Goal: Transaction & Acquisition: Obtain resource

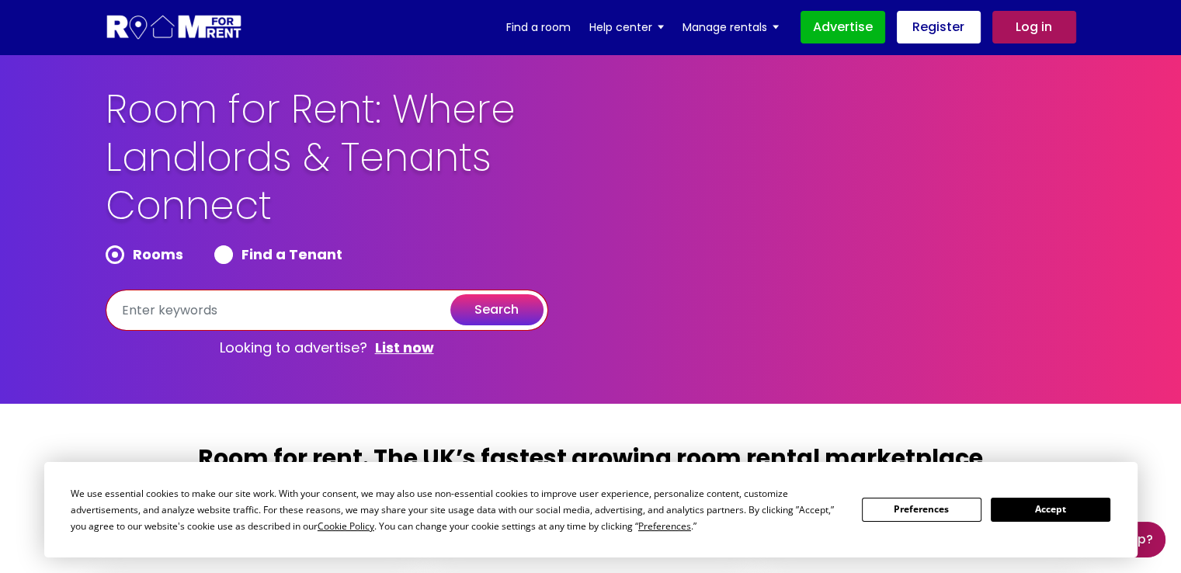
click at [184, 315] on input "text" at bounding box center [327, 310] width 442 height 41
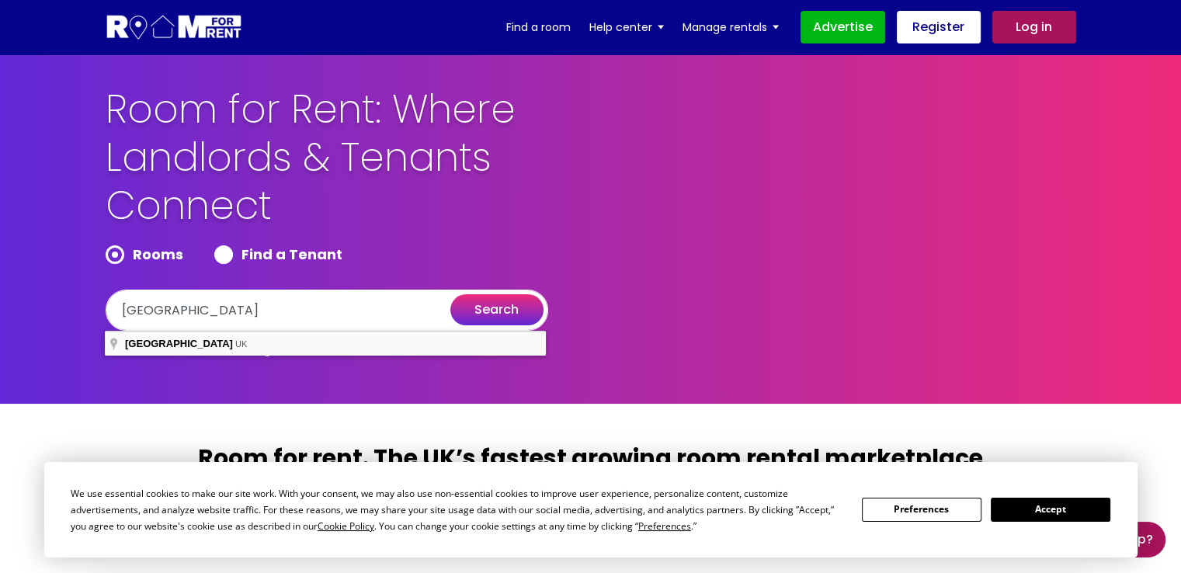
type input "[GEOGRAPHIC_DATA], [GEOGRAPHIC_DATA]"
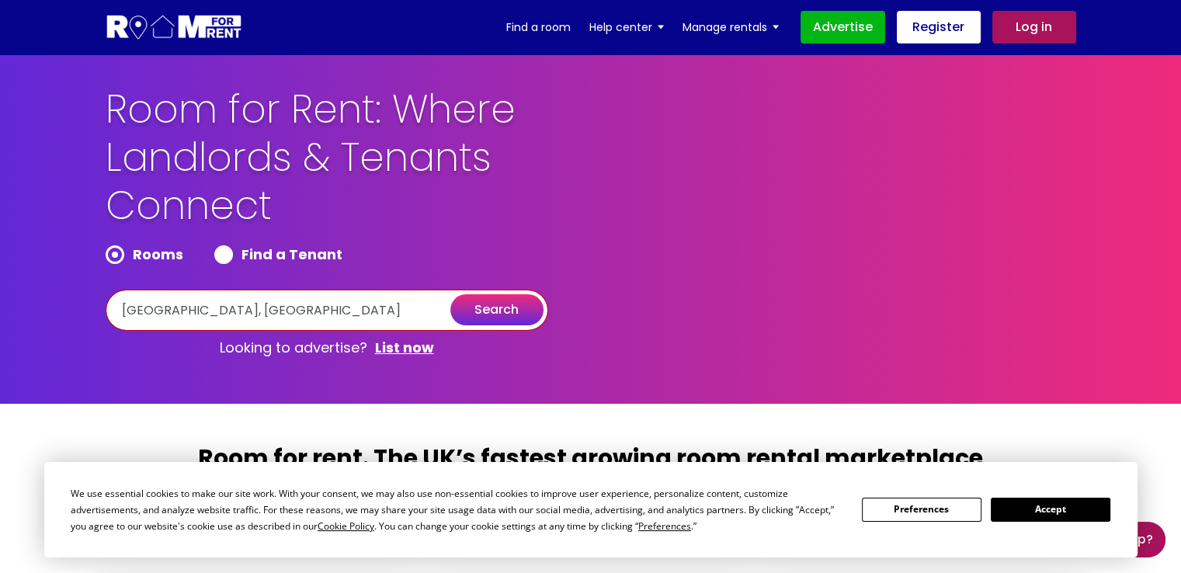
click at [506, 293] on input "[GEOGRAPHIC_DATA], [GEOGRAPHIC_DATA]" at bounding box center [327, 310] width 442 height 41
click at [512, 305] on button "search" at bounding box center [496, 309] width 93 height 31
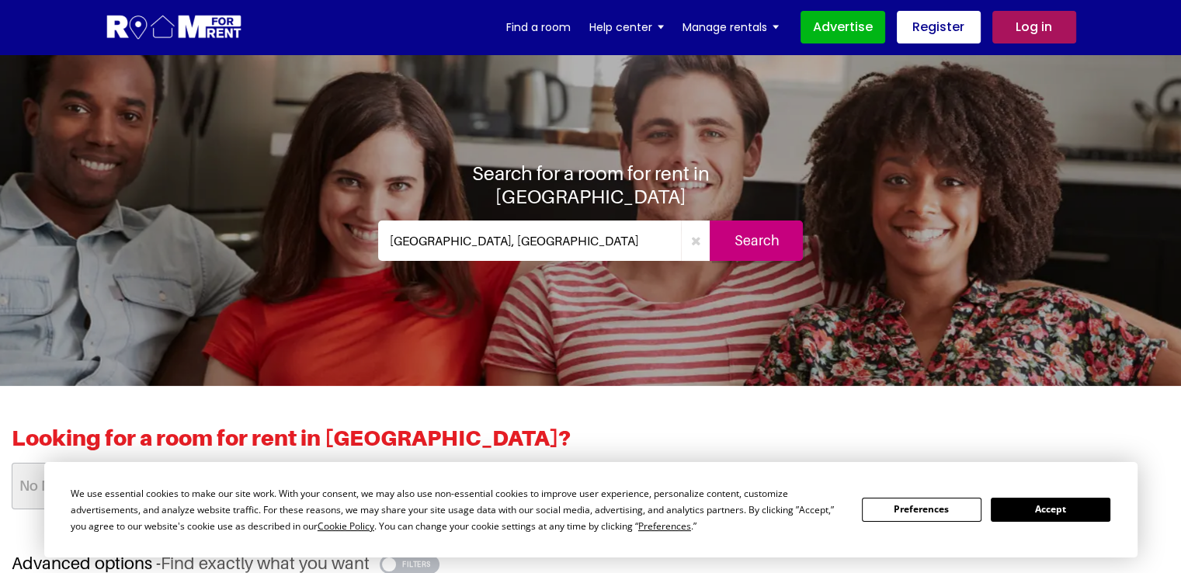
scroll to position [19, 0]
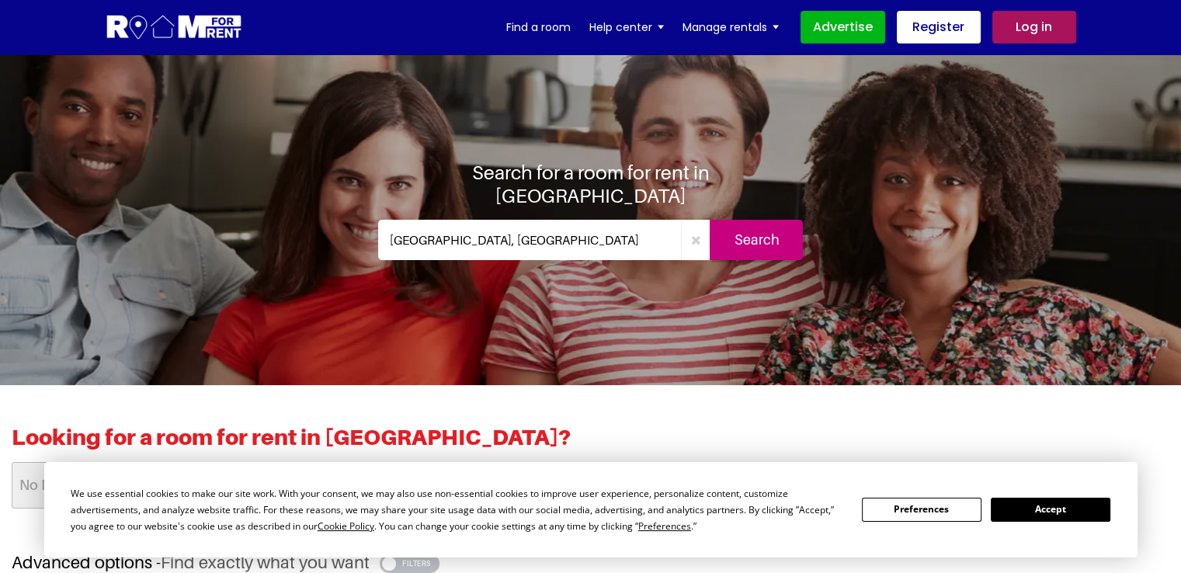
click at [491, 238] on input "[GEOGRAPHIC_DATA], [GEOGRAPHIC_DATA]" at bounding box center [530, 240] width 304 height 40
click at [758, 220] on input "Search" at bounding box center [755, 240] width 93 height 40
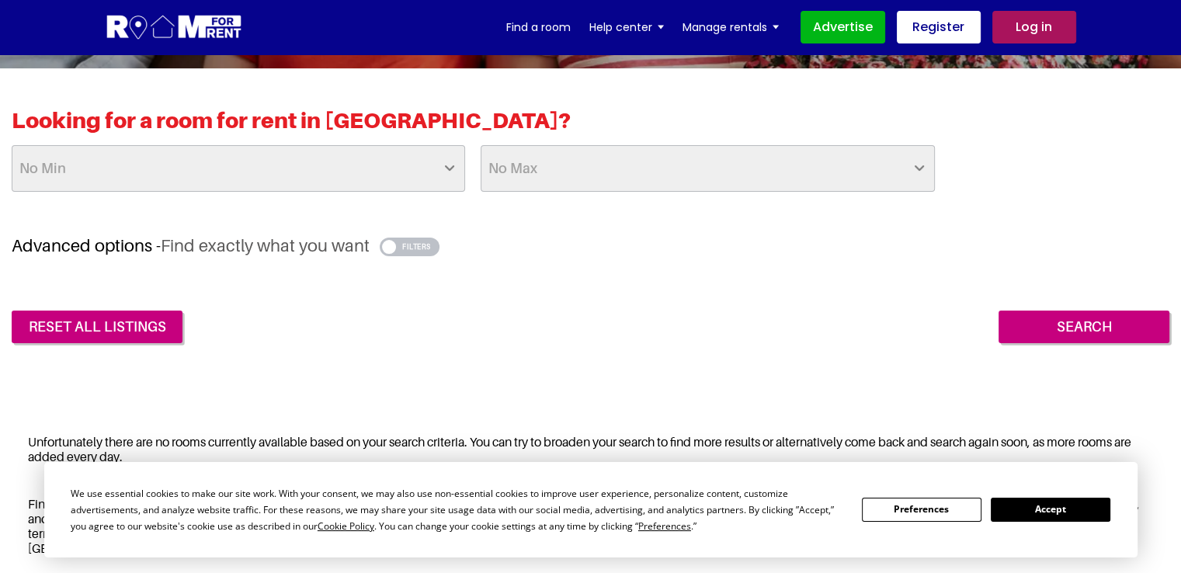
scroll to position [332, 0]
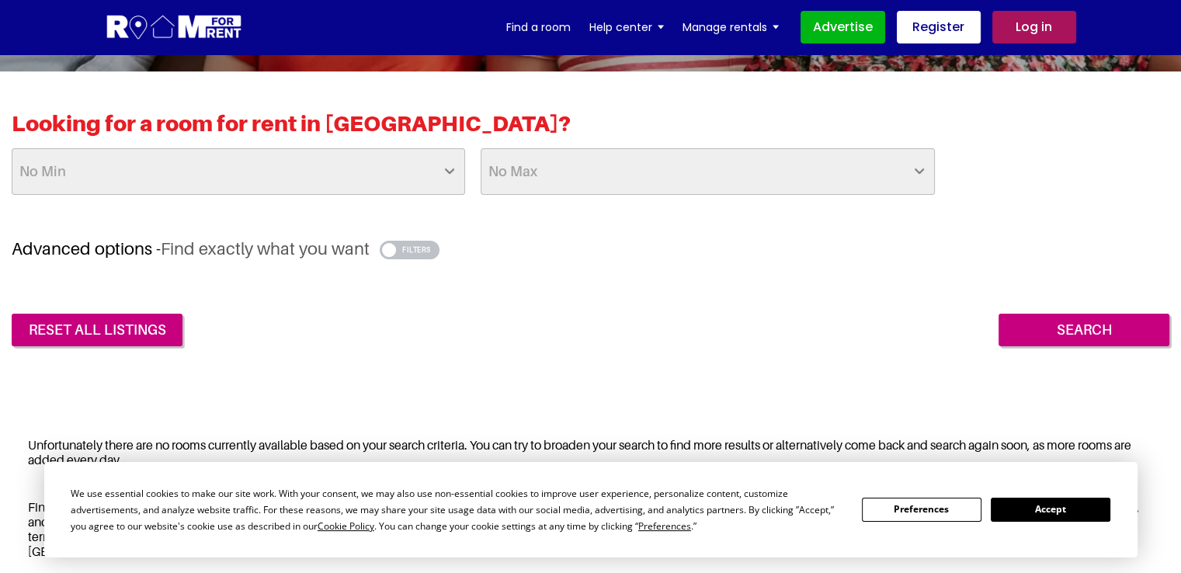
click at [602, 179] on select "No Max £50 £75 £100 £125 £150 £175 £200 £225 £250 £275 £300 £325 £350 £375 £400…" at bounding box center [707, 171] width 453 height 47
select select "600"
click at [481, 148] on select "No Max £50 £75 £100 £125 £150 £175 £200 £225 £250 £275 £300 £325 £350 £375 £400…" at bounding box center [707, 171] width 453 height 47
click at [992, 324] on div "reset all listings Search" at bounding box center [590, 318] width 1157 height 56
click at [1039, 328] on input "Search" at bounding box center [1083, 330] width 171 height 33
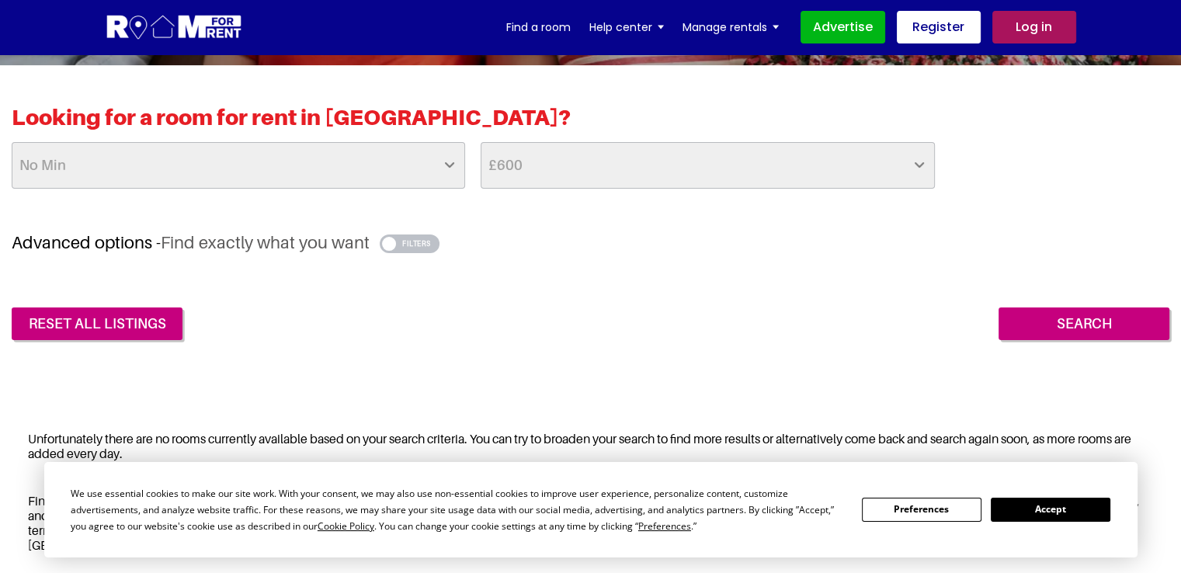
scroll to position [363, 0]
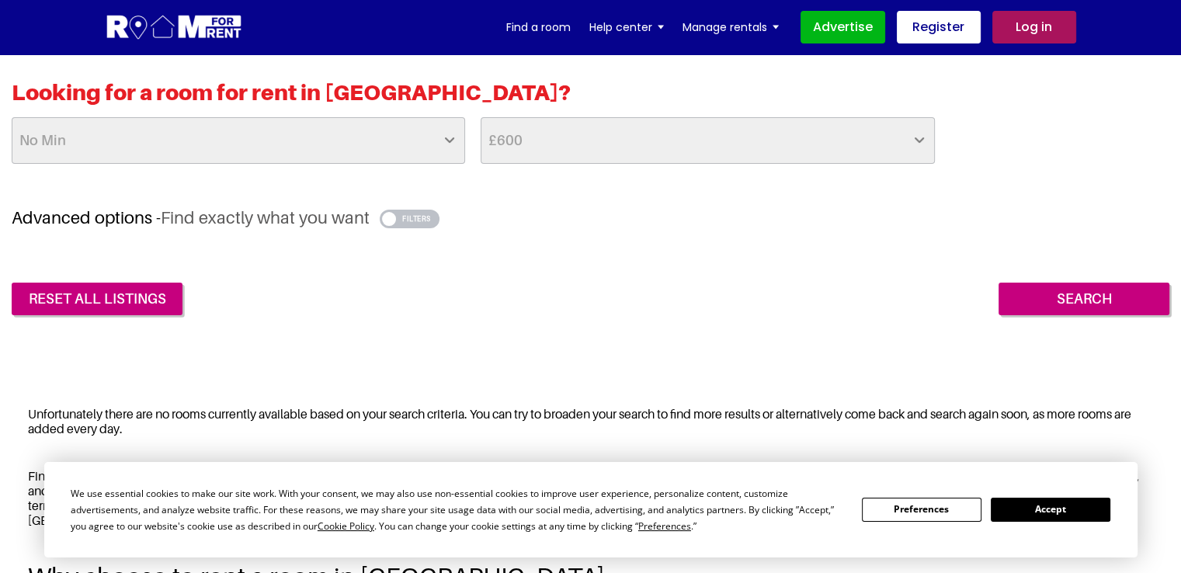
click at [1007, 513] on button "Accept" at bounding box center [1051, 510] width 120 height 24
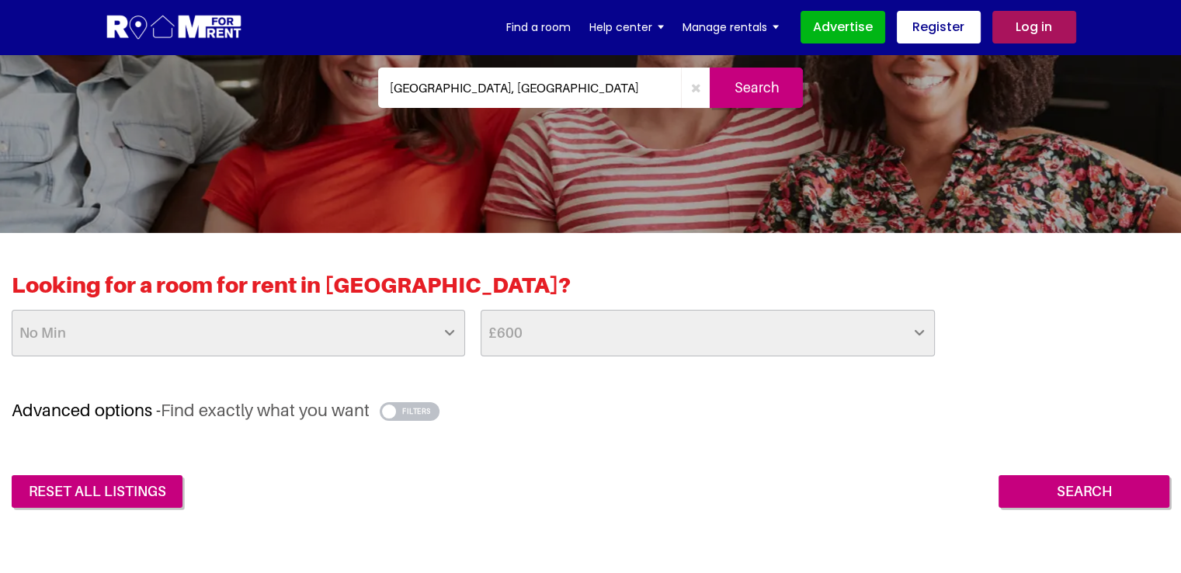
scroll to position [0, 0]
